Goal: Information Seeking & Learning: Check status

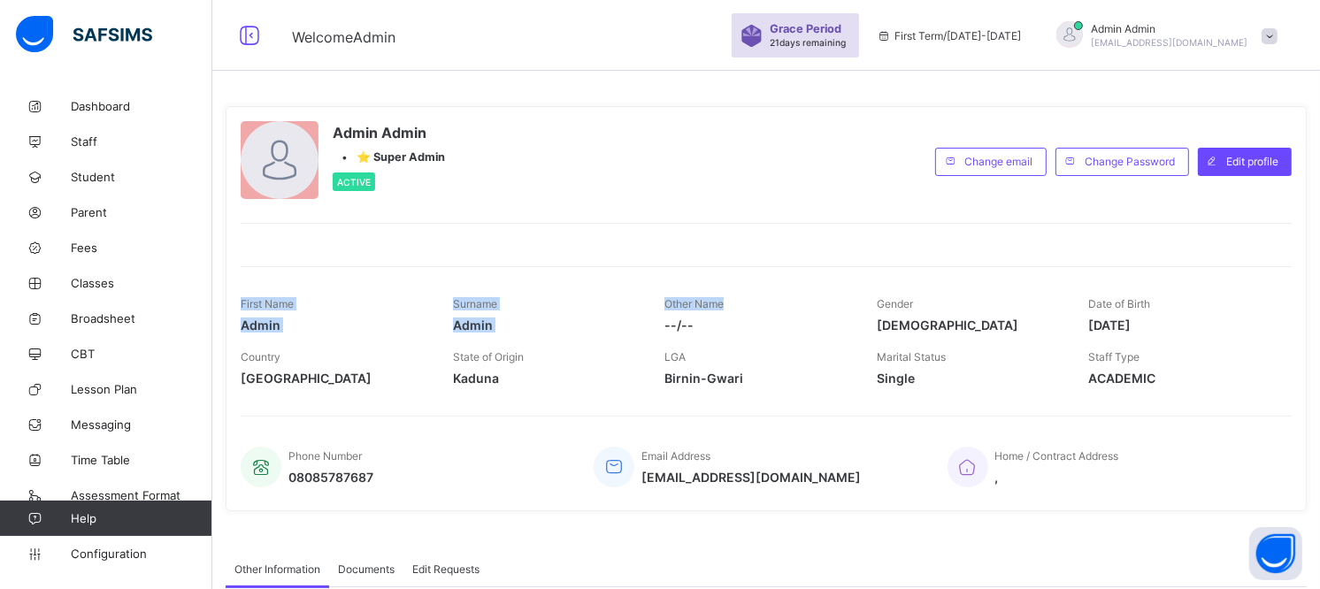
drag, startPoint x: 0, startPoint y: 0, endPoint x: 596, endPoint y: 231, distance: 638.8
click at [596, 231] on div "Admin Admin • ⭐ Super Admin Active Change email Change Password Edit profile Fi…" at bounding box center [766, 308] width 1081 height 405
click at [127, 314] on span "Broadsheet" at bounding box center [142, 319] width 142 height 14
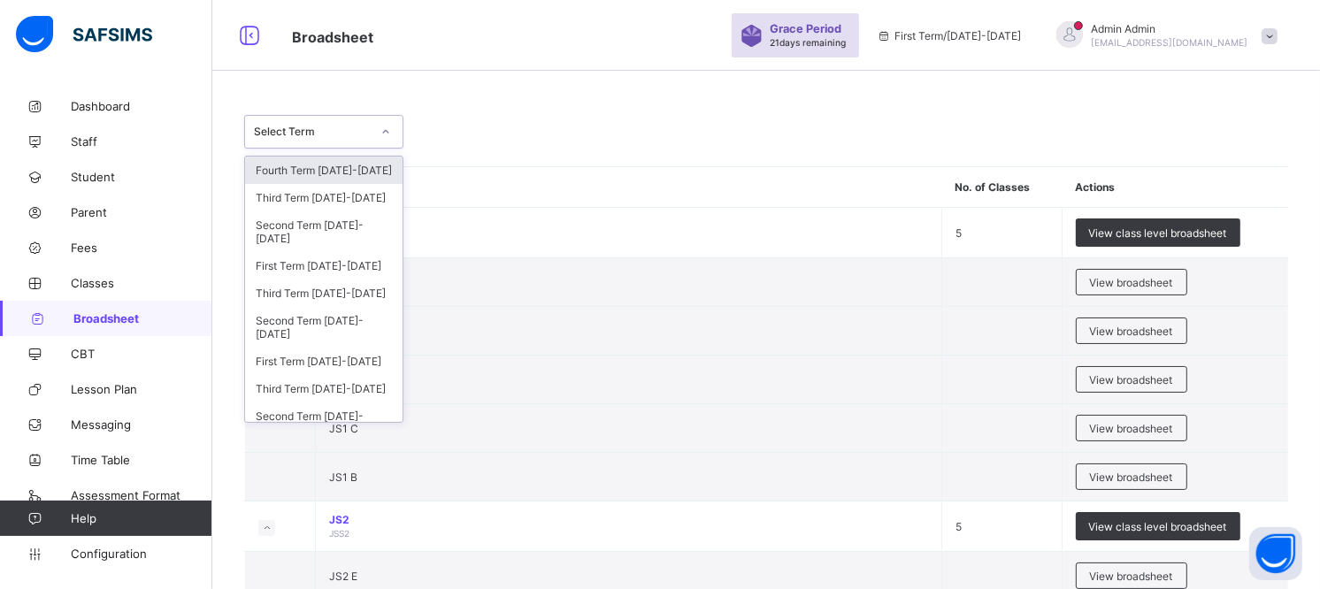
click at [389, 138] on div at bounding box center [386, 132] width 30 height 28
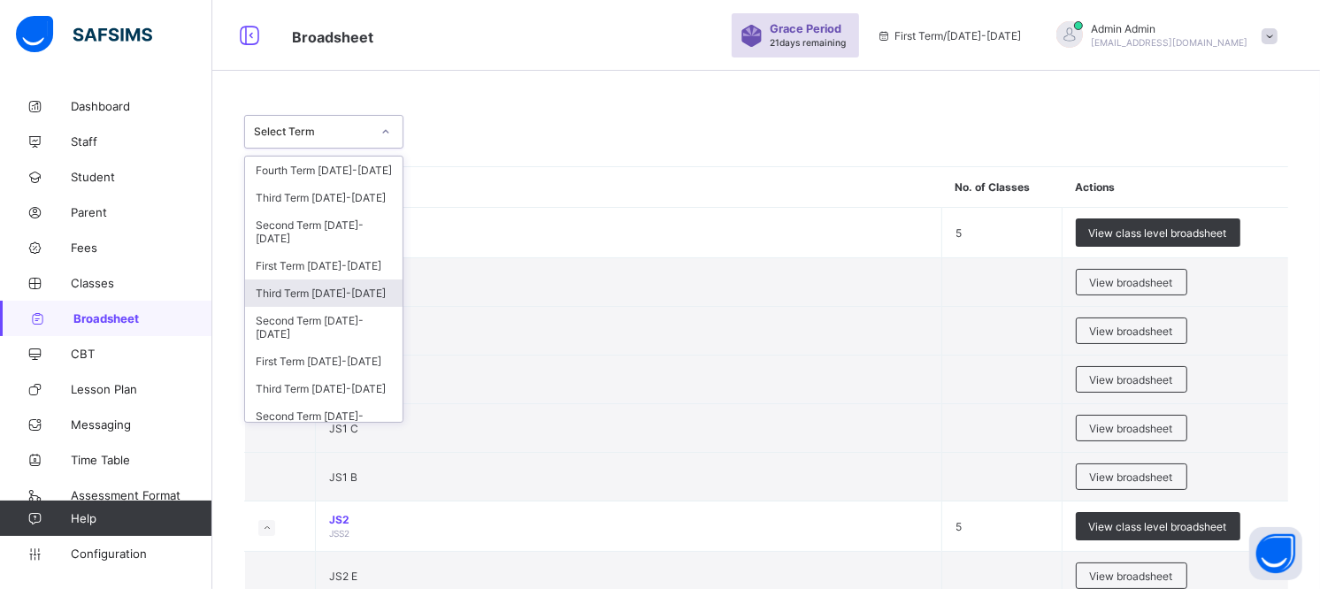
click at [348, 303] on div "Third Term [DATE]-[DATE]" at bounding box center [324, 293] width 158 height 27
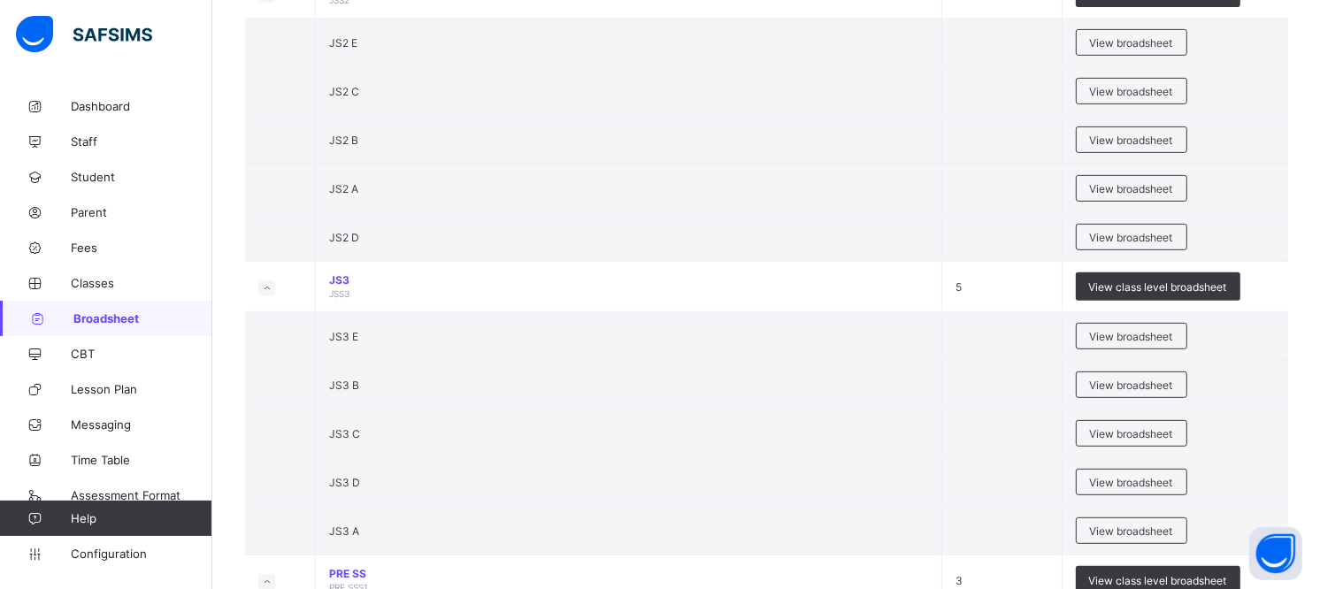
scroll to position [613, 0]
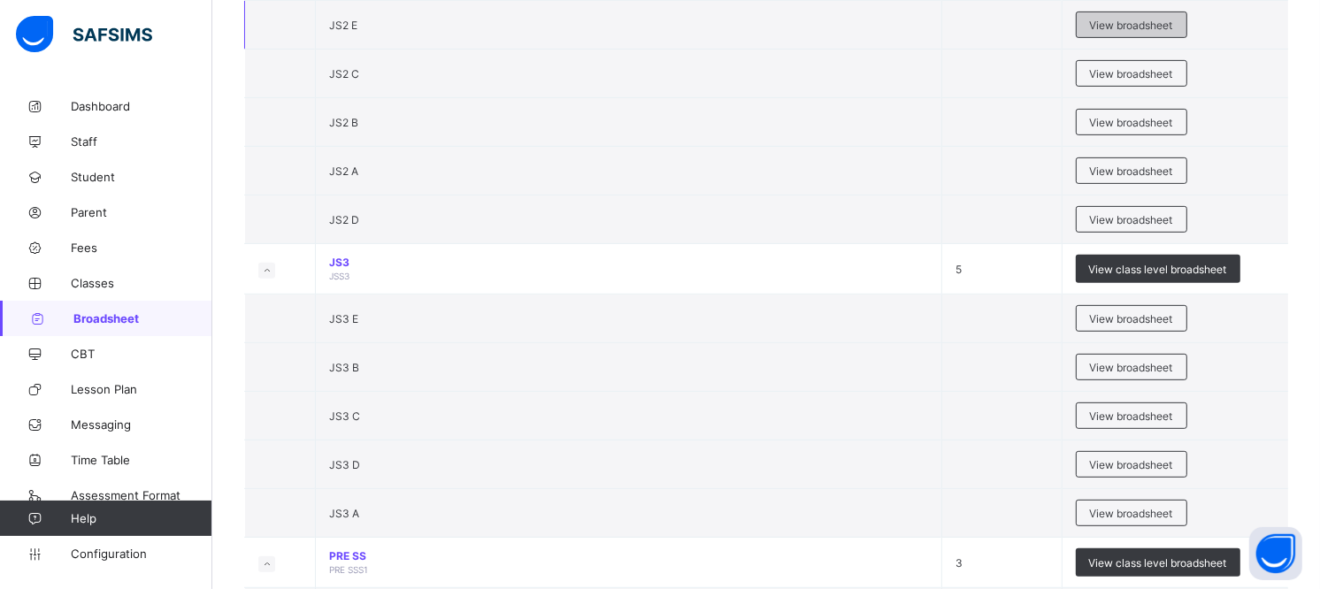
click at [1145, 28] on span "View broadsheet" at bounding box center [1131, 25] width 83 height 13
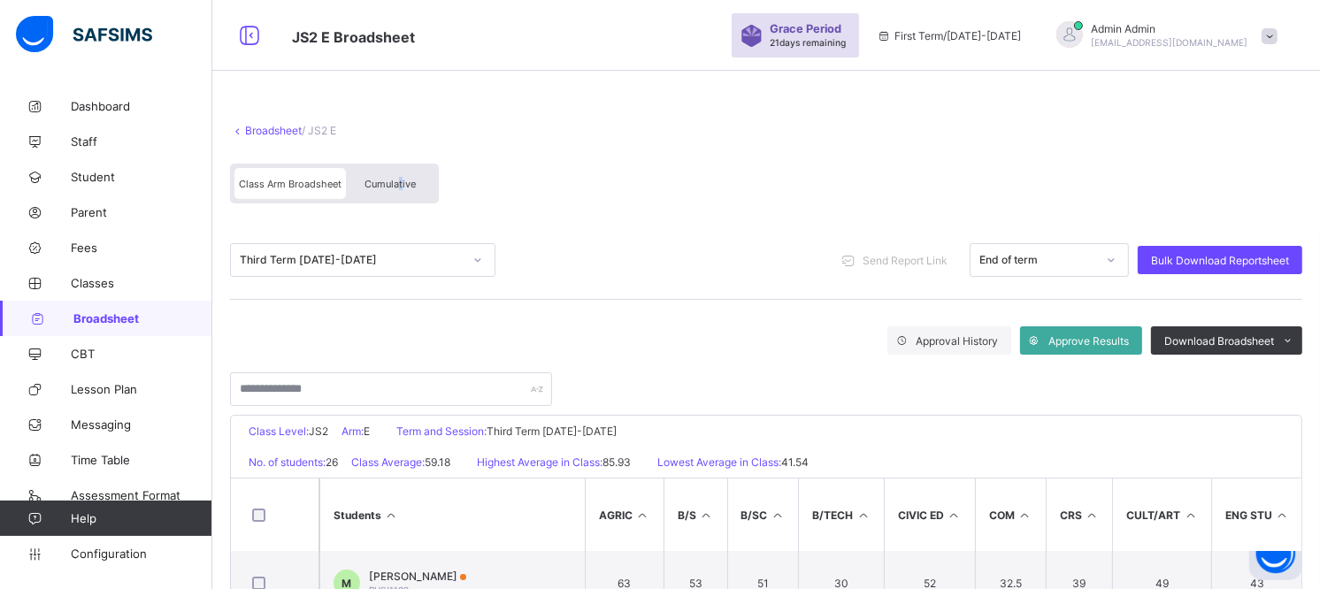
click at [402, 189] on div "Cumulative" at bounding box center [390, 183] width 89 height 31
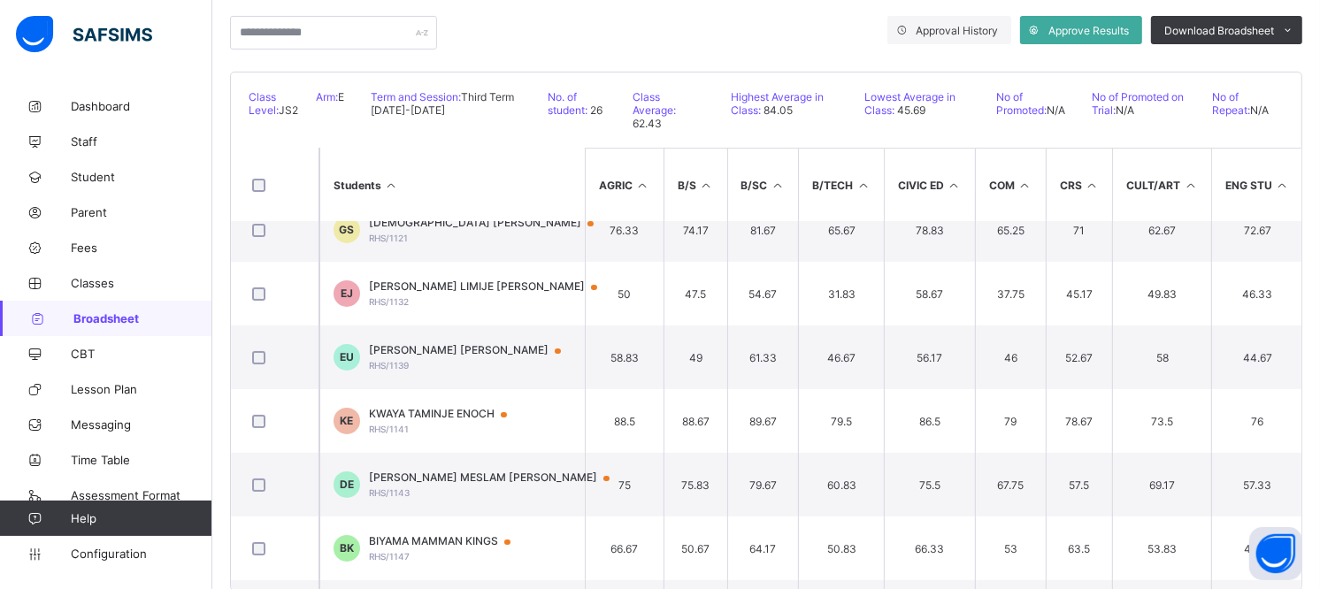
scroll to position [286, 0]
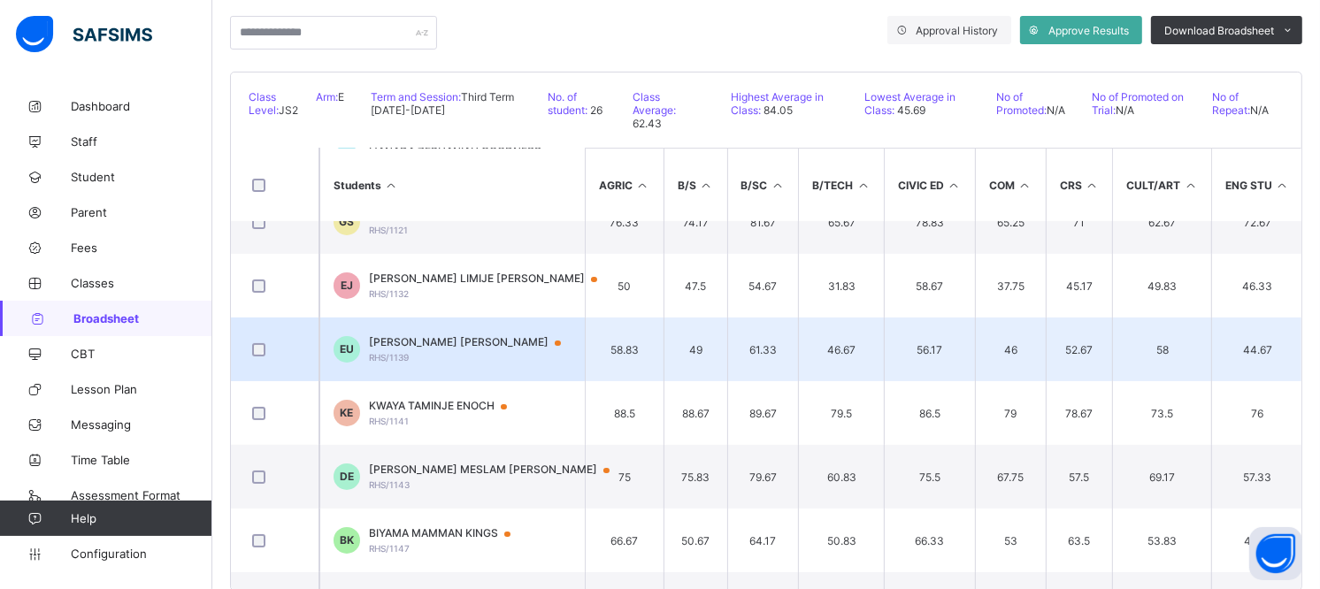
click at [483, 339] on span "[PERSON_NAME] [PERSON_NAME]" at bounding box center [473, 342] width 209 height 14
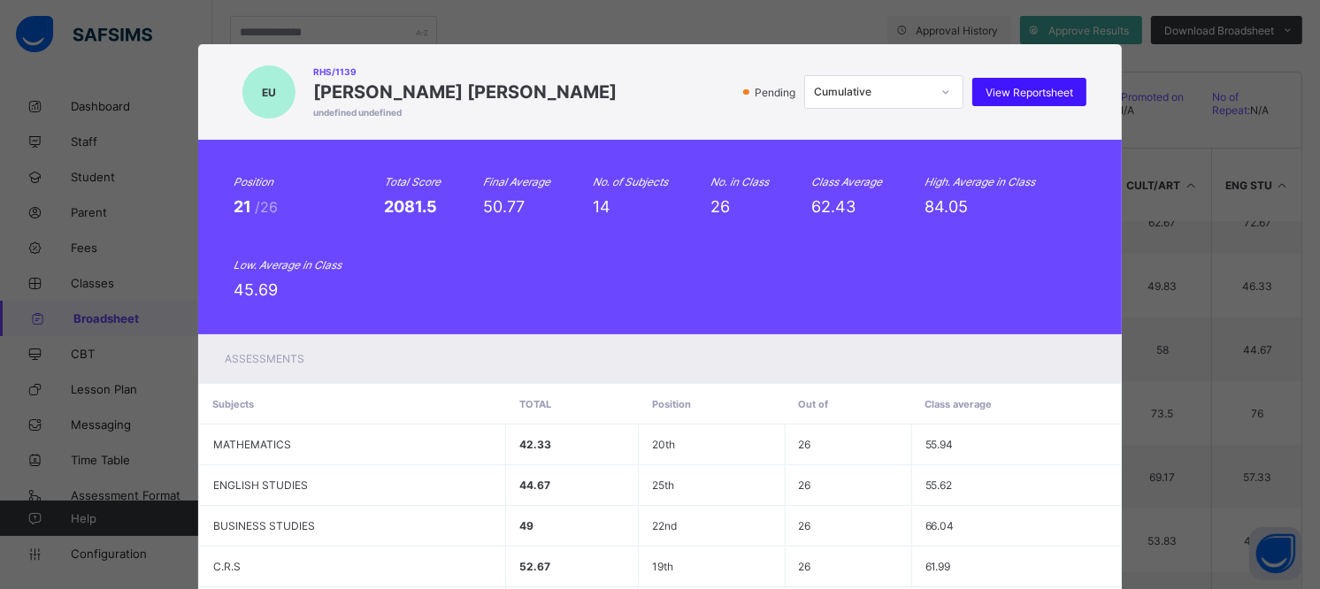
click at [1057, 96] on div "View Reportsheet" at bounding box center [1030, 92] width 114 height 28
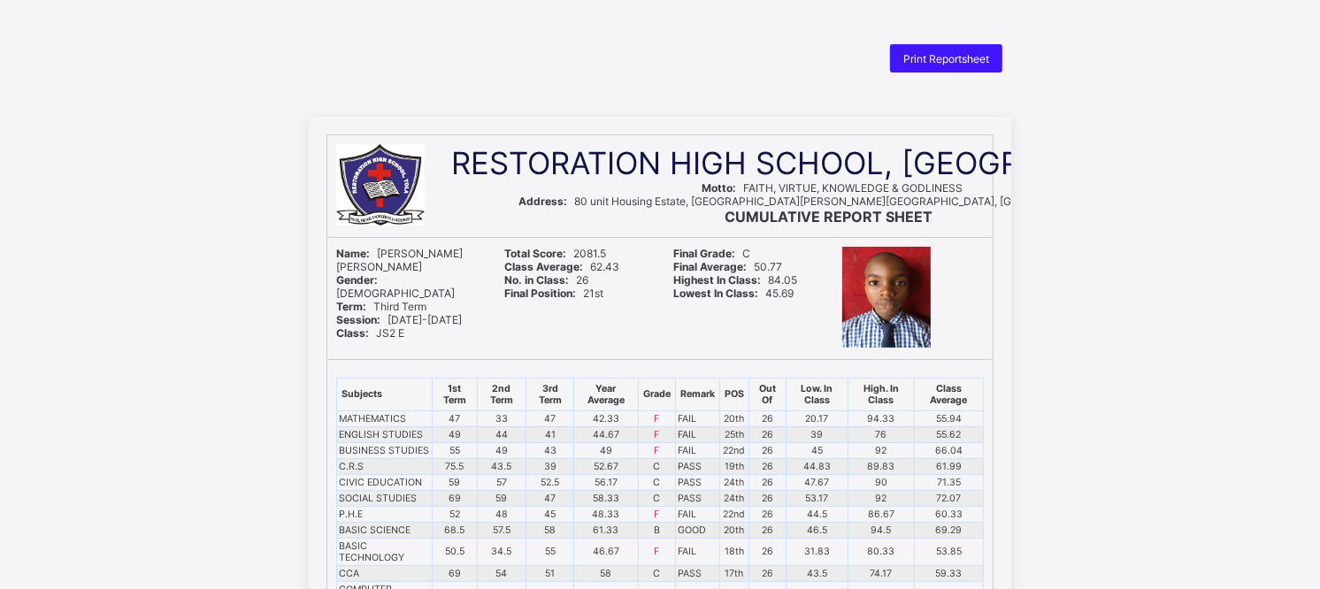
click at [952, 56] on span "Print Reportsheet" at bounding box center [947, 58] width 86 height 13
